Goal: Book appointment/travel/reservation

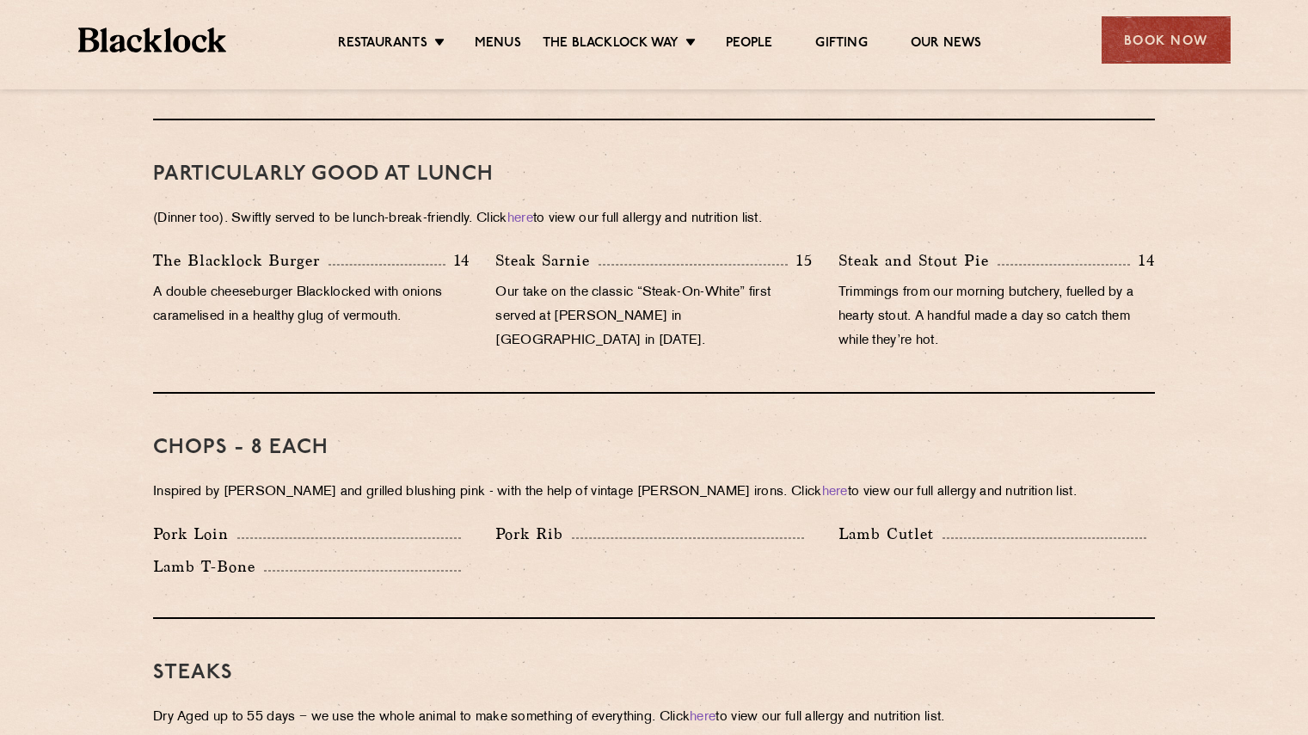
scroll to position [1072, 0]
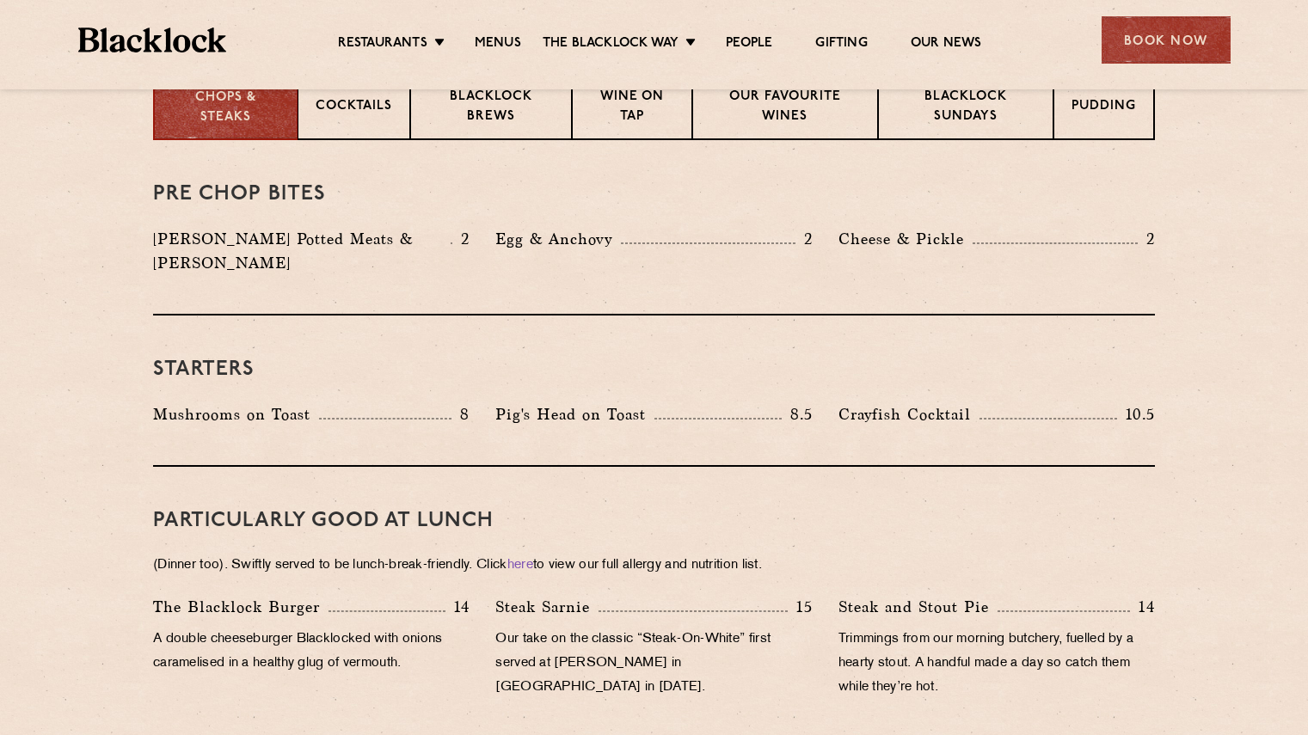
scroll to position [672, 0]
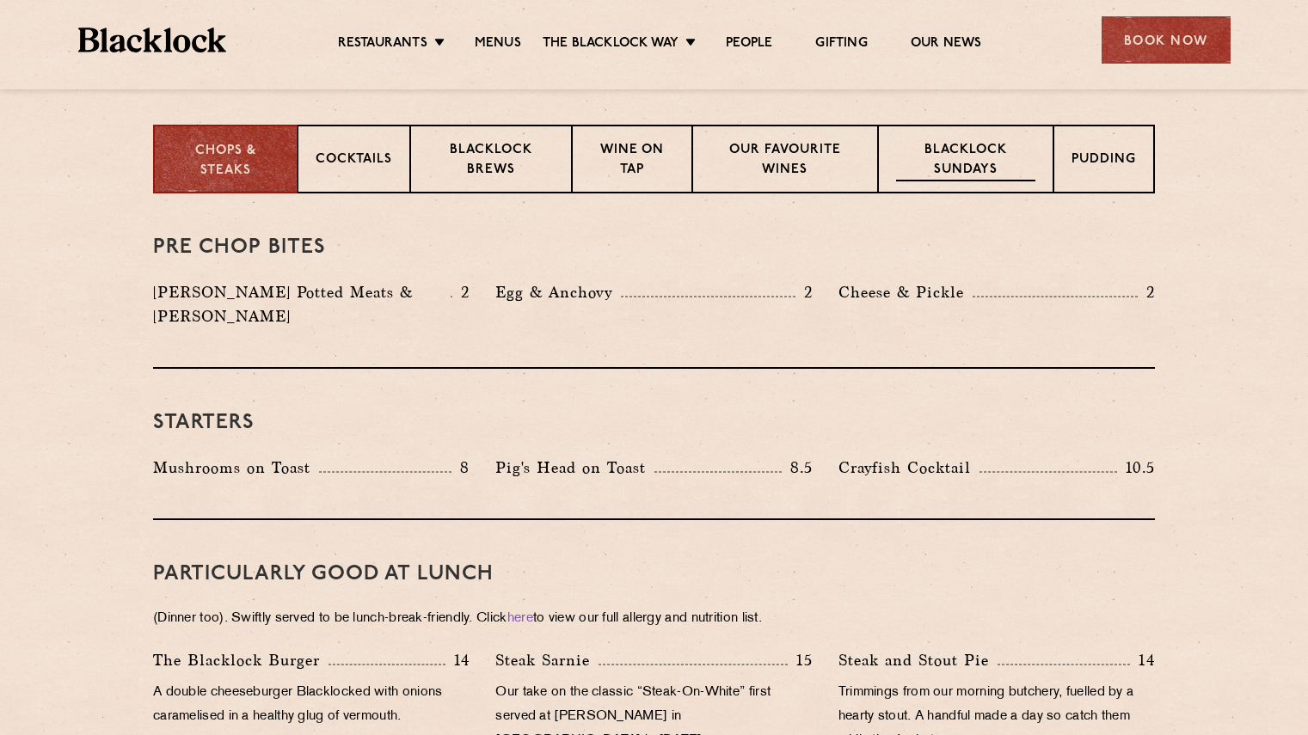
click at [1002, 140] on div "Blacklock Sundays" at bounding box center [965, 159] width 175 height 69
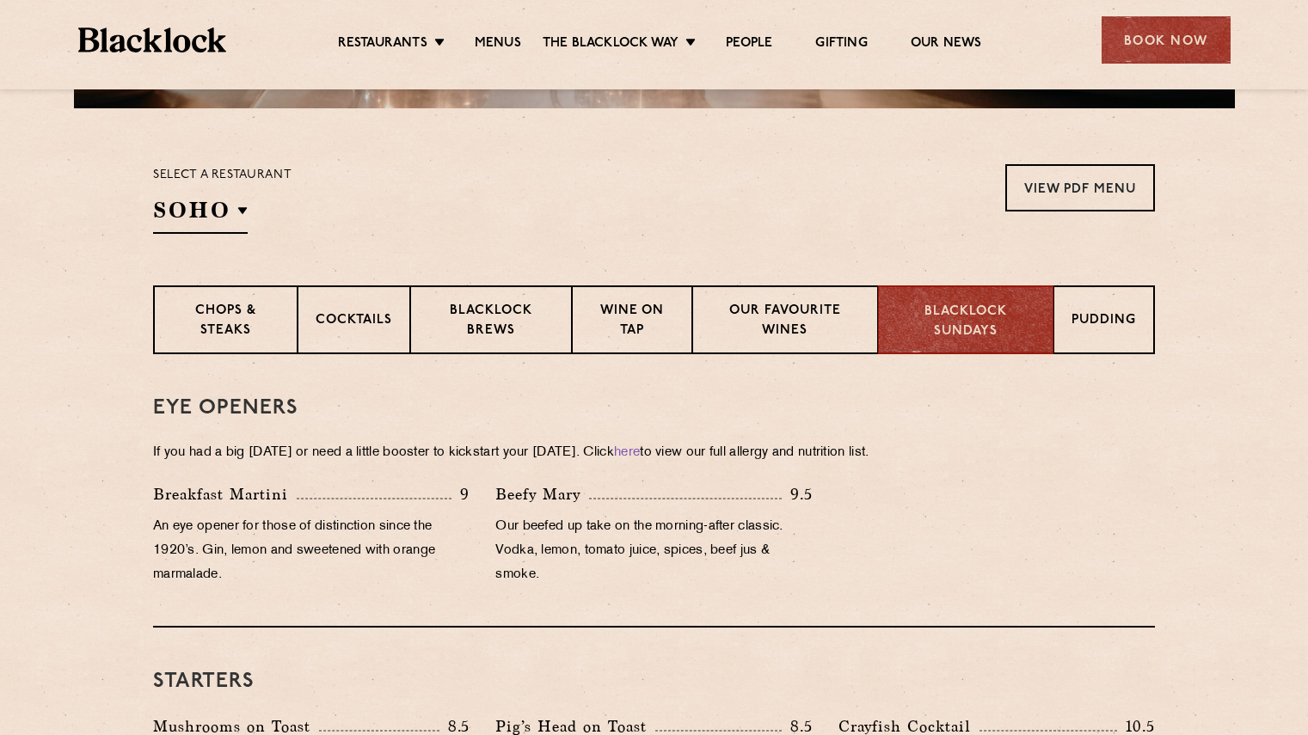
scroll to position [512, 0]
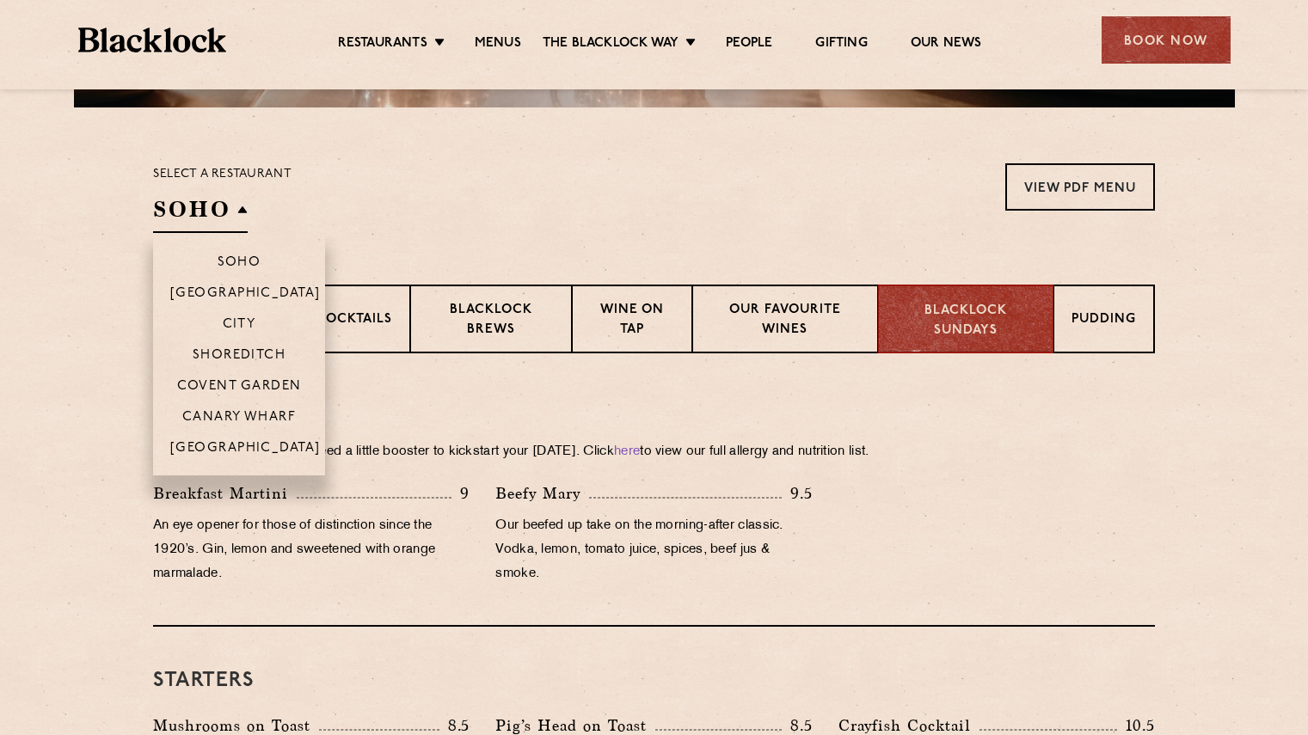
click at [158, 210] on h2 "SOHO" at bounding box center [200, 213] width 95 height 39
drag, startPoint x: 254, startPoint y: 442, endPoint x: 244, endPoint y: 446, distance: 10.4
click at [244, 446] on p "[GEOGRAPHIC_DATA]" at bounding box center [245, 449] width 150 height 17
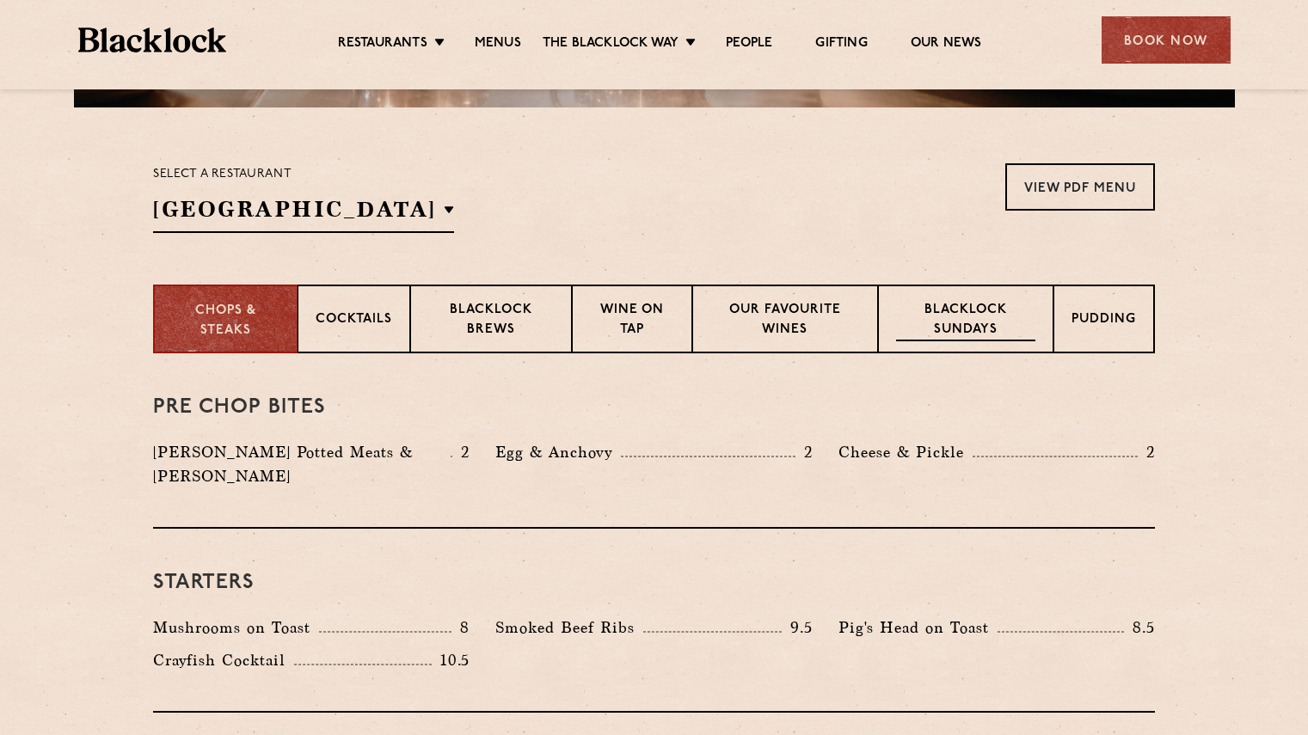
click at [914, 293] on div "Blacklock Sundays" at bounding box center [965, 319] width 175 height 69
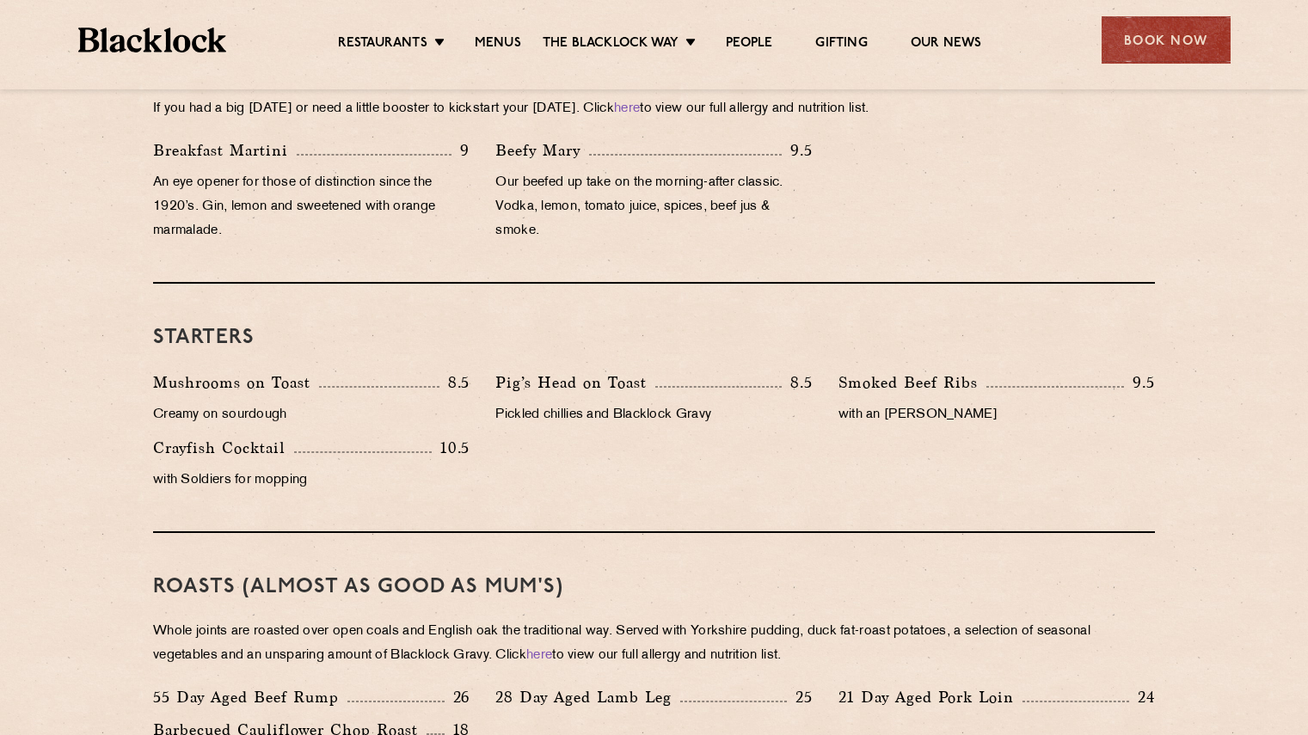
scroll to position [1272, 0]
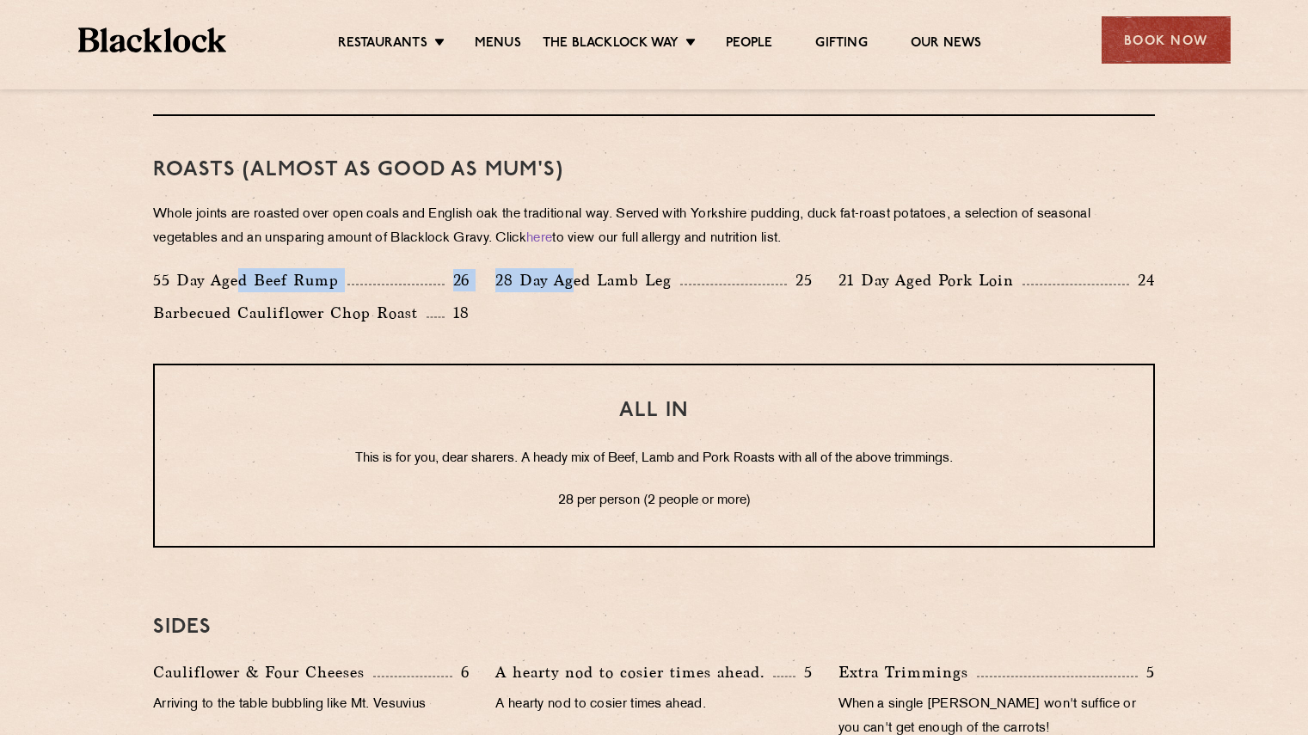
drag, startPoint x: 237, startPoint y: 281, endPoint x: 586, endPoint y: 268, distance: 348.5
click at [586, 268] on div "55 Day Aged Beef Rump 26 28 Day Aged Lamb Leg 25 21 Day Aged Pork Loin 24 Barbe…" at bounding box center [654, 300] width 1028 height 65
click at [586, 268] on p "28 Day Aged Lamb Leg" at bounding box center [587, 280] width 185 height 24
click at [539, 238] on link "here" at bounding box center [539, 238] width 26 height 13
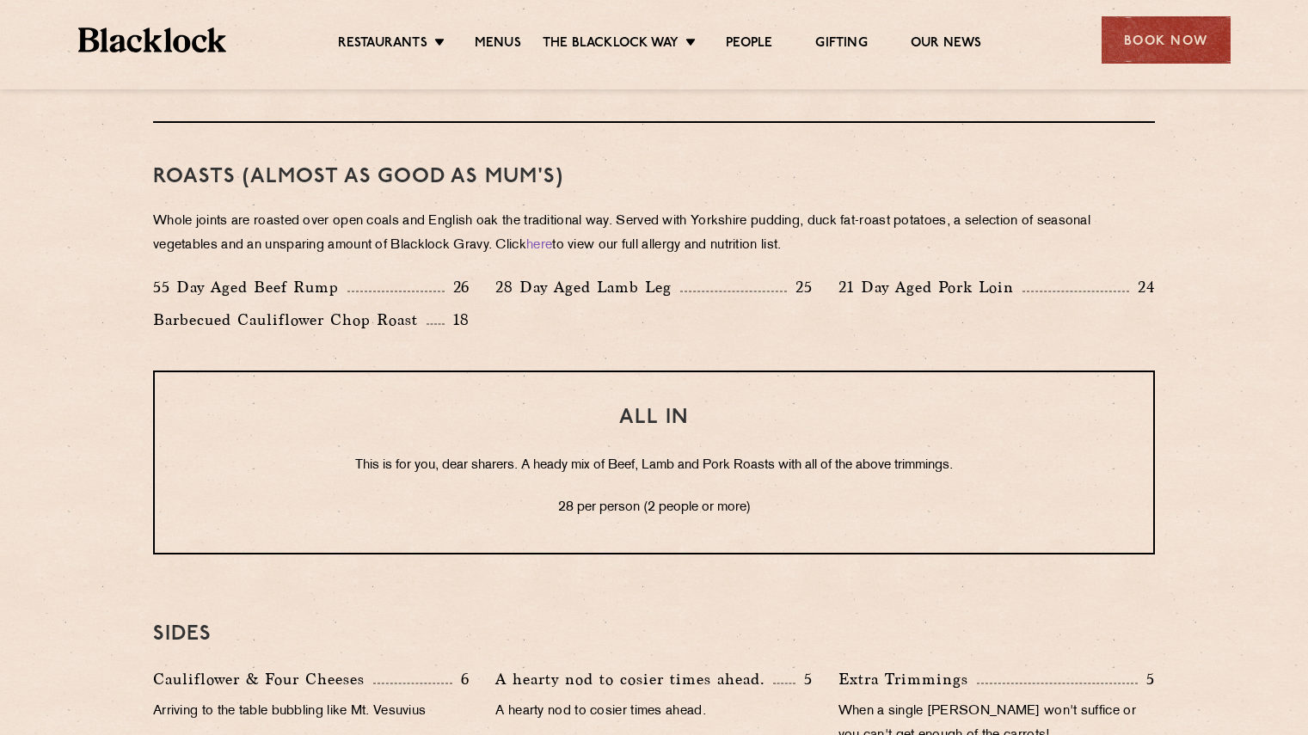
scroll to position [1266, 0]
drag, startPoint x: 623, startPoint y: 219, endPoint x: 894, endPoint y: 214, distance: 270.9
click at [894, 214] on p "Whole joints are roasted over open coals and English oak the traditional way. S…" at bounding box center [654, 233] width 1002 height 48
click at [969, 219] on p "Whole joints are roasted over open coals and English oak the traditional way. S…" at bounding box center [654, 233] width 1002 height 48
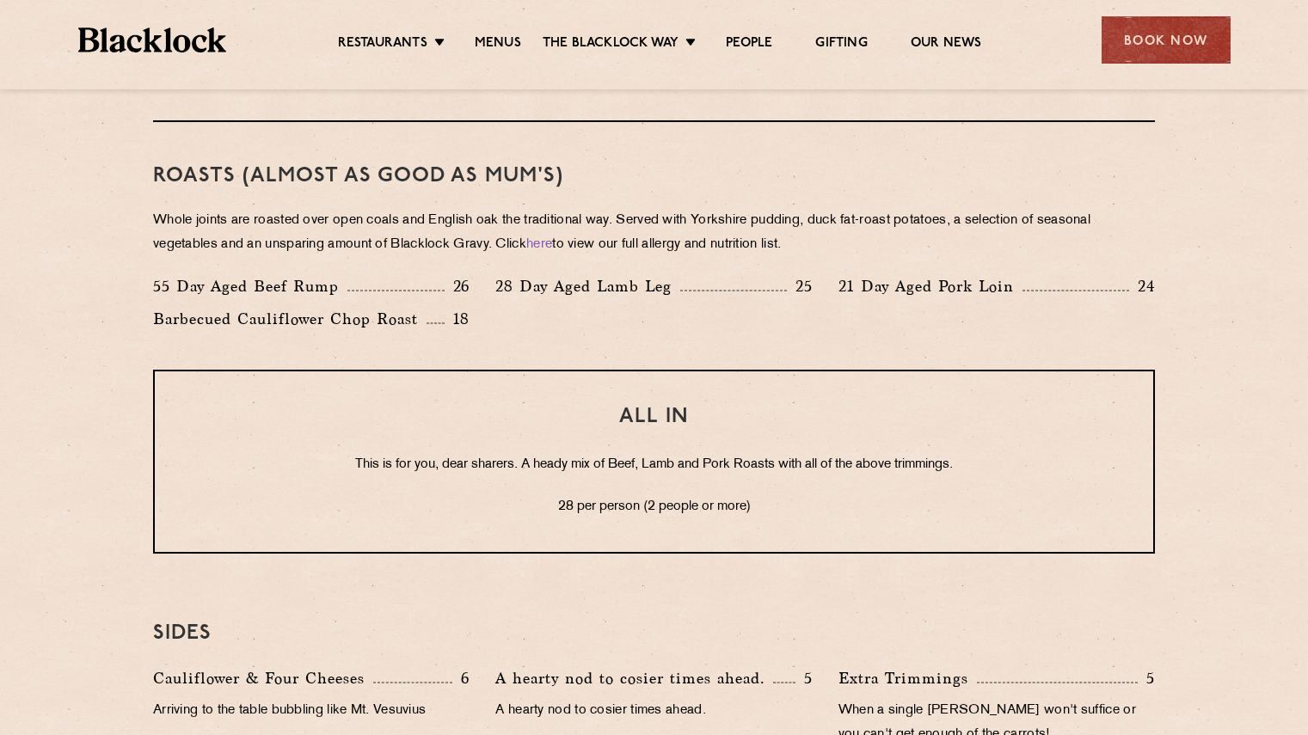
click at [969, 219] on p "Whole joints are roasted over open coals and English oak the traditional way. S…" at bounding box center [654, 233] width 1002 height 48
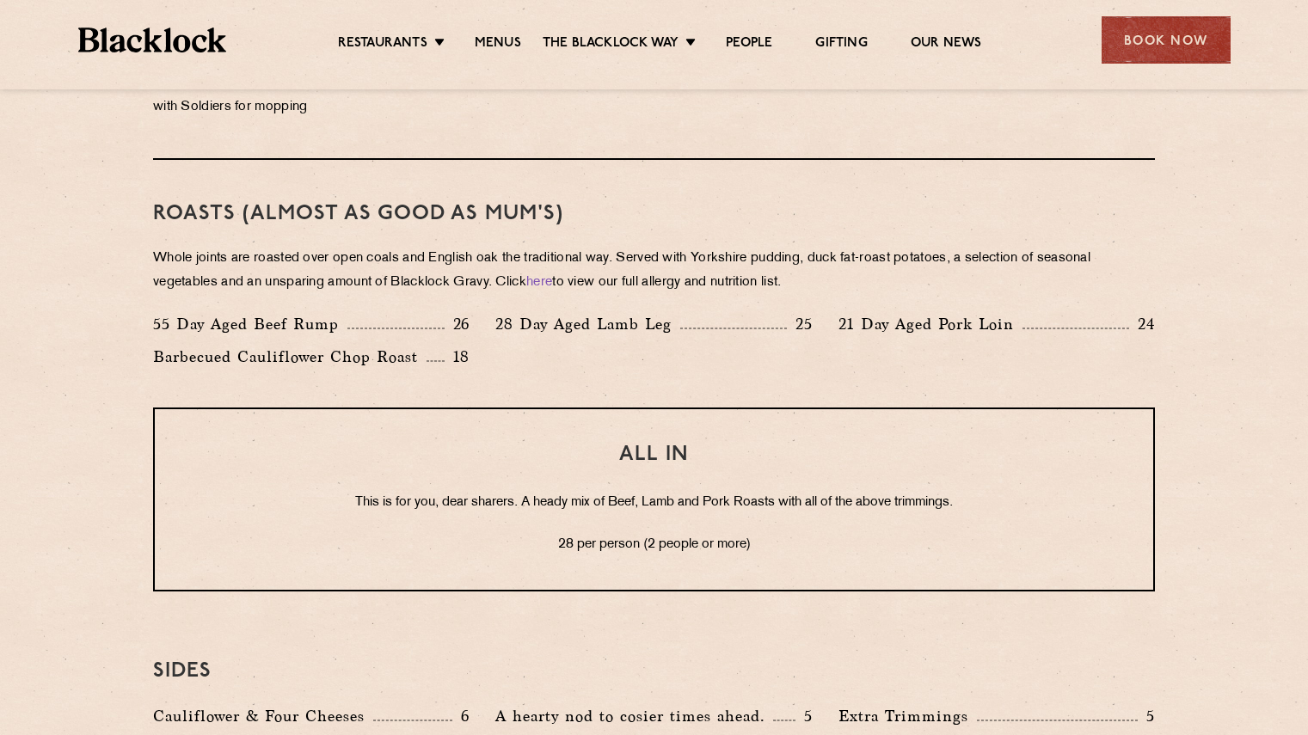
scroll to position [1222, 0]
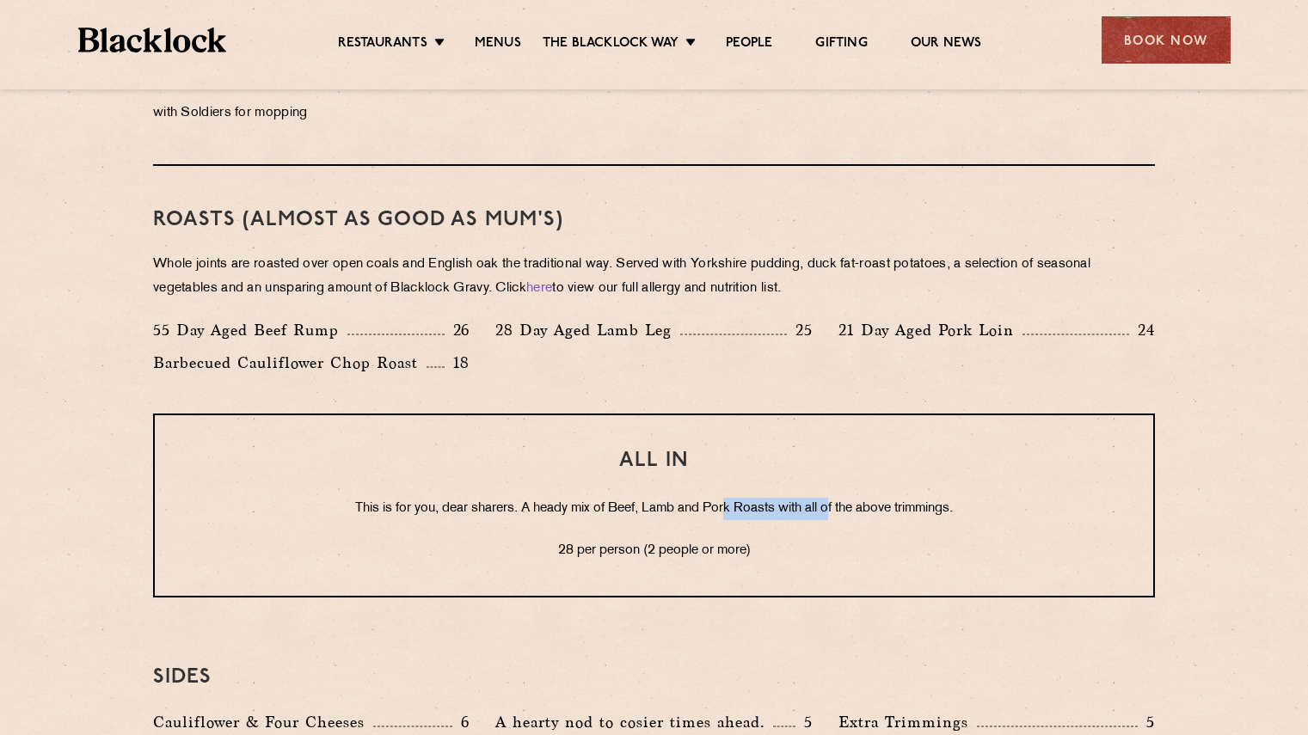
drag, startPoint x: 728, startPoint y: 506, endPoint x: 831, endPoint y: 517, distance: 102.9
click at [831, 517] on p "This is for you, dear sharers. A heady mix of Beef, Lamb and Pork Roasts with a…" at bounding box center [654, 509] width 930 height 22
drag, startPoint x: 597, startPoint y: 551, endPoint x: 634, endPoint y: 550, distance: 37.0
click at [634, 550] on p "28 per person (2 people or more)" at bounding box center [654, 551] width 930 height 22
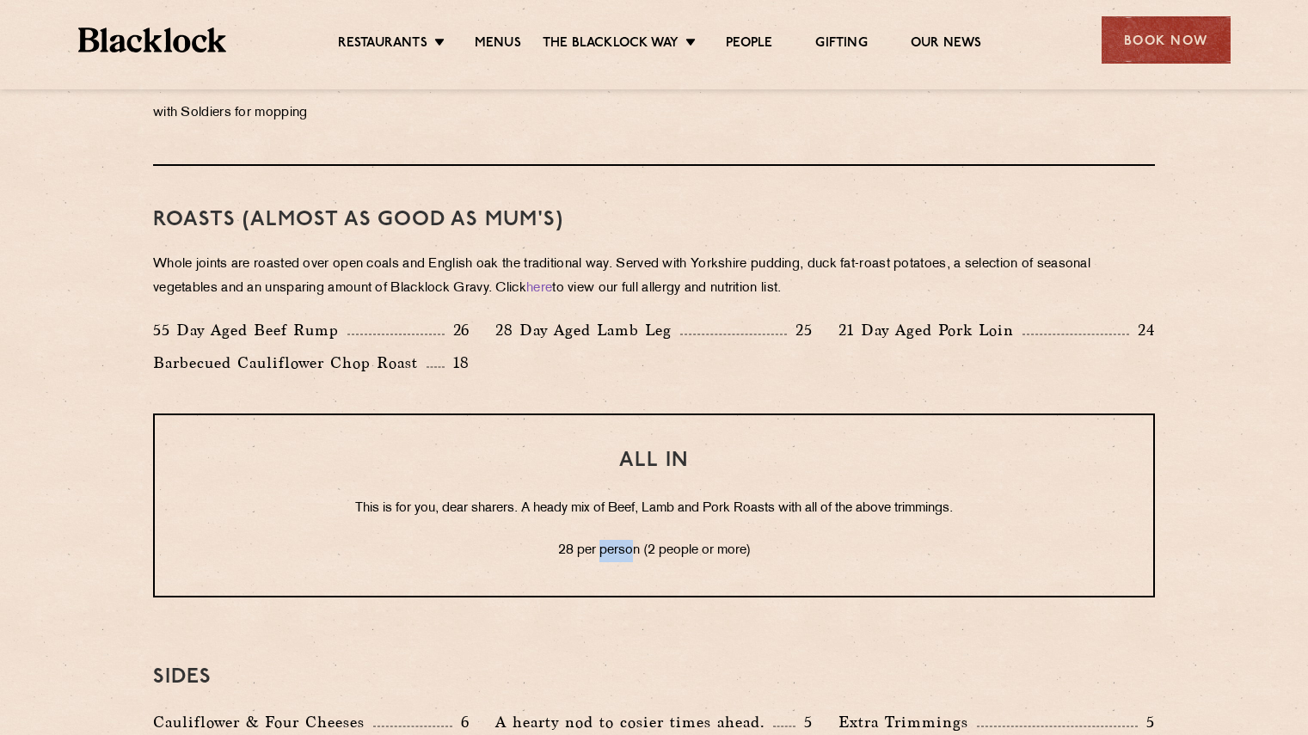
click at [634, 550] on p "28 per person (2 people or more)" at bounding box center [654, 551] width 930 height 22
click at [1165, 37] on div "Book Now" at bounding box center [1166, 39] width 129 height 47
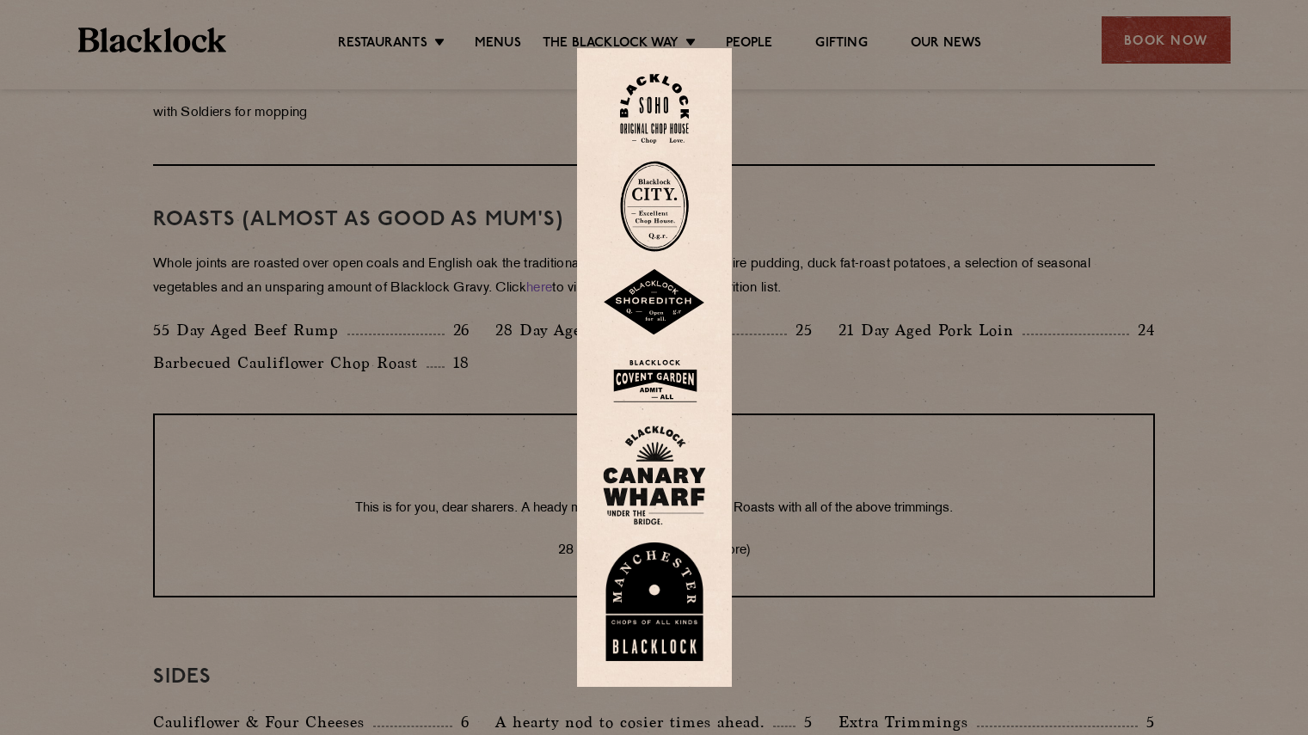
click at [664, 588] on img at bounding box center [654, 602] width 103 height 119
